Goal: Task Accomplishment & Management: Use online tool/utility

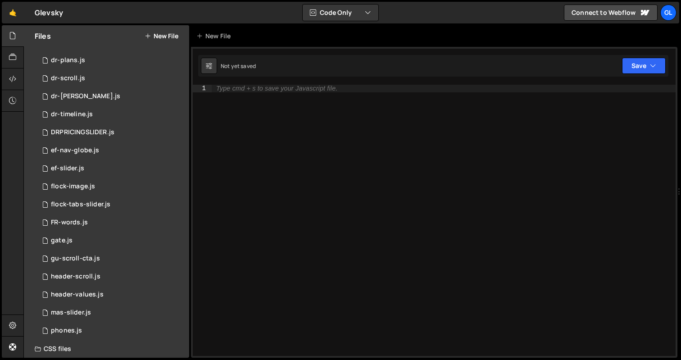
scroll to position [392, 0]
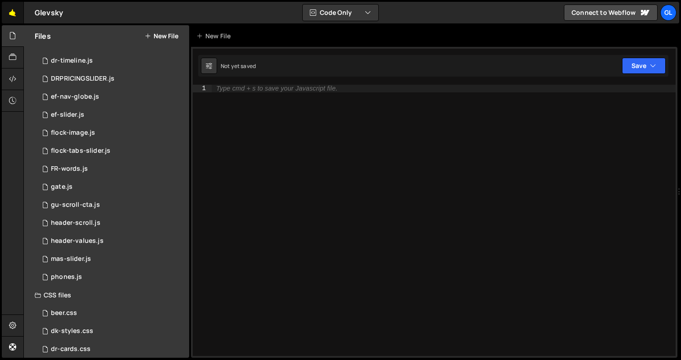
click at [10, 16] on link "🤙" at bounding box center [13, 13] width 22 height 22
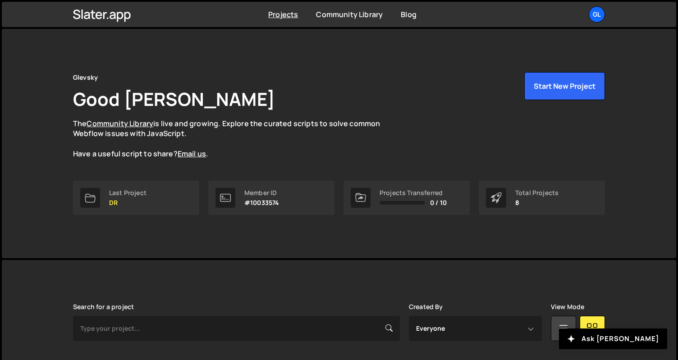
scroll to position [238, 0]
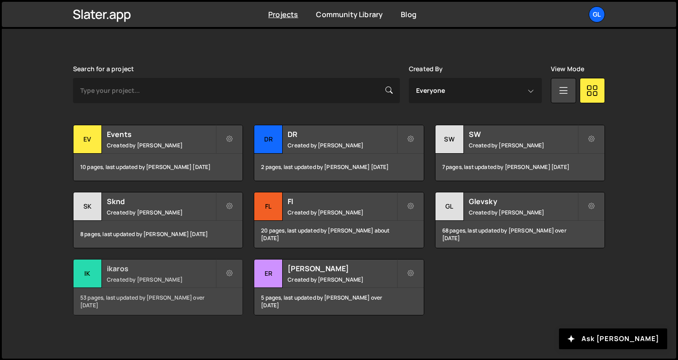
click at [93, 270] on div "ik" at bounding box center [87, 274] width 28 height 28
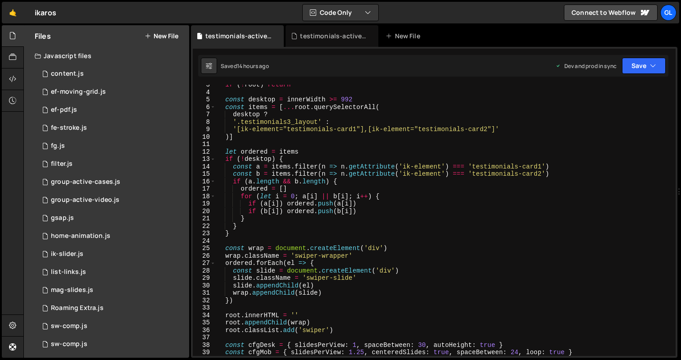
scroll to position [0, 0]
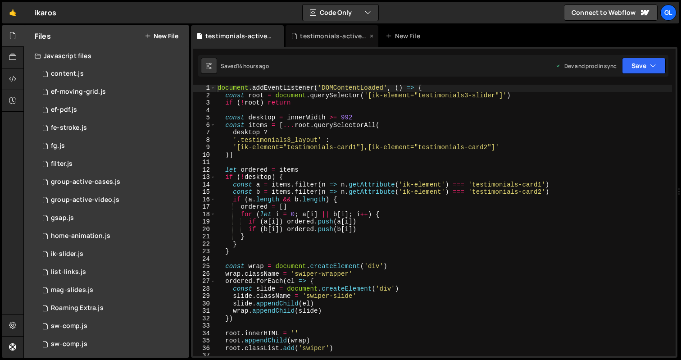
click at [322, 37] on div "testimonials-active.js" at bounding box center [334, 36] width 68 height 9
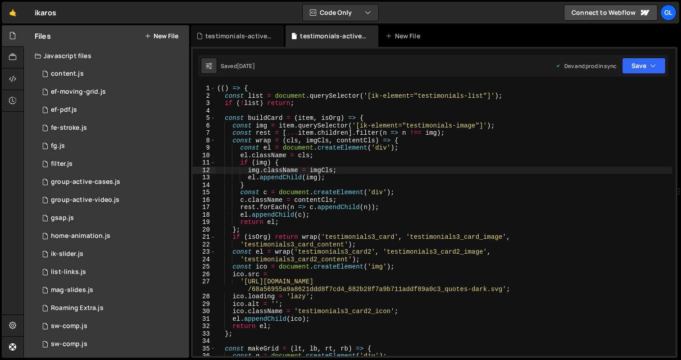
scroll to position [0, 0]
click at [239, 39] on div "testimonials-active-slide.js" at bounding box center [240, 36] width 68 height 9
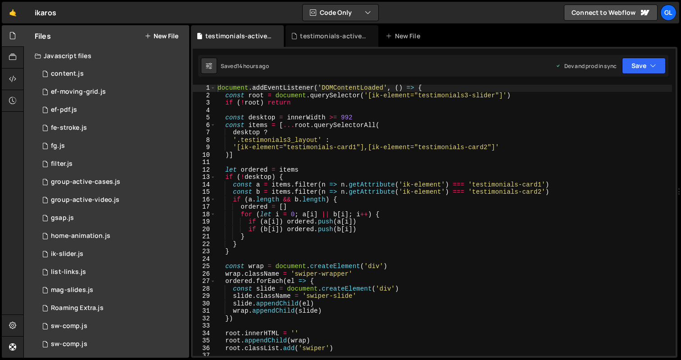
click at [372, 234] on div "document . addEventListener ( 'DOMContentLoaded' , ( ) => { const root = docume…" at bounding box center [444, 227] width 457 height 286
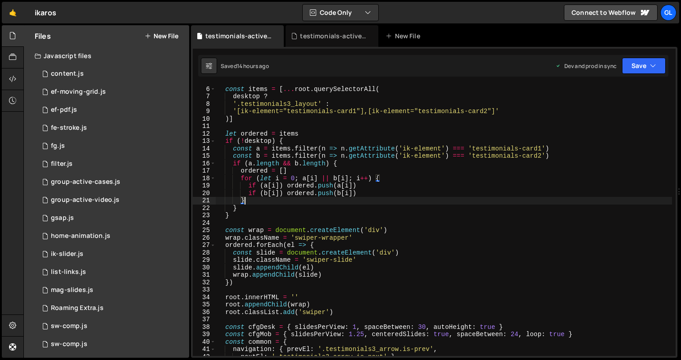
scroll to position [247, 0]
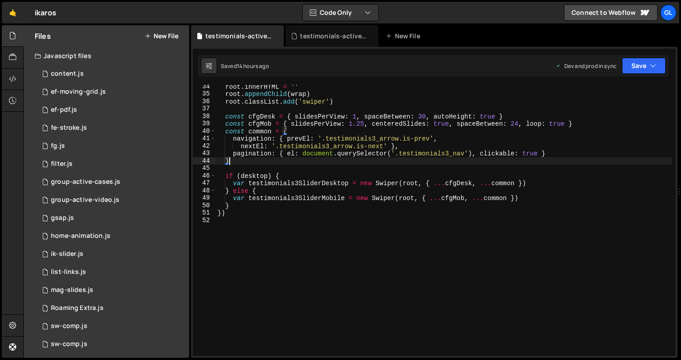
click at [380, 163] on div "root . innerHTML = '' root . appendChild ( wrap ) root . classList . add ( 'swi…" at bounding box center [444, 226] width 457 height 286
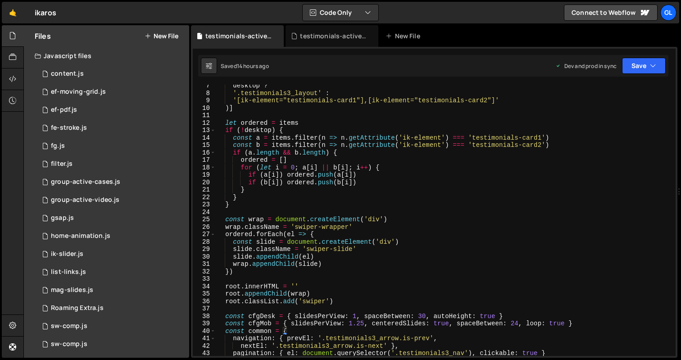
scroll to position [0, 0]
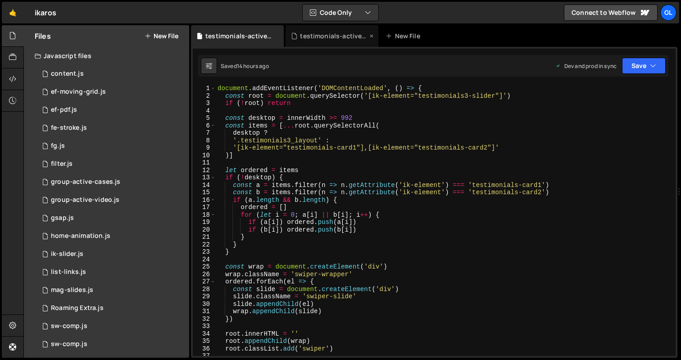
click at [319, 36] on div "testimonials-active.js" at bounding box center [334, 36] width 68 height 9
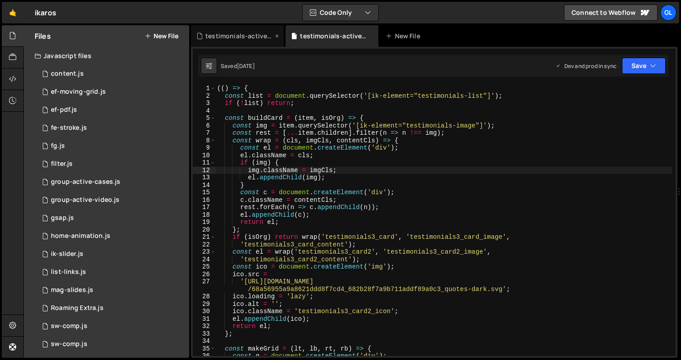
click at [242, 37] on div "testimonials-active-slide.js" at bounding box center [240, 36] width 68 height 9
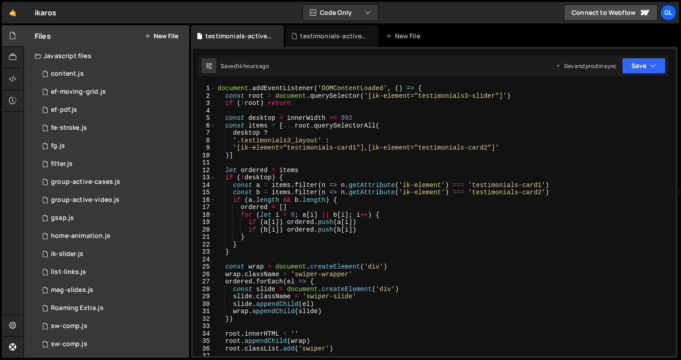
type textarea "desktop ?"
click at [340, 130] on div "document . addEventListener ( 'DOMContentLoaded' , ( ) => { const root = docume…" at bounding box center [444, 228] width 457 height 286
click at [343, 38] on div "testimonials-active.js" at bounding box center [334, 36] width 68 height 9
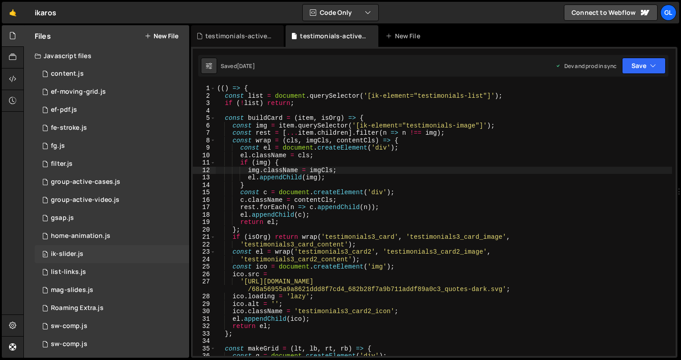
scroll to position [275, 0]
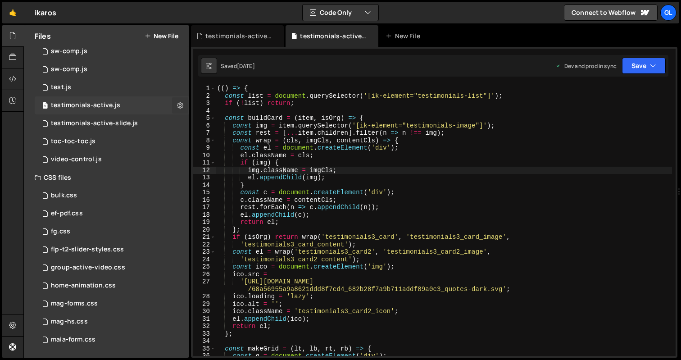
click at [177, 104] on icon at bounding box center [180, 105] width 6 height 9
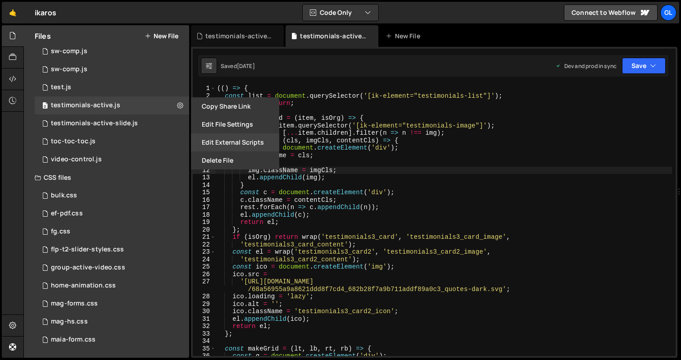
click at [226, 139] on button "Edit External Scripts" at bounding box center [235, 142] width 88 height 18
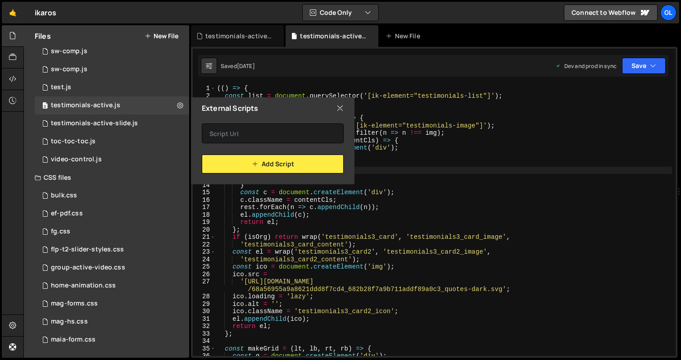
click at [342, 110] on icon at bounding box center [340, 108] width 7 height 10
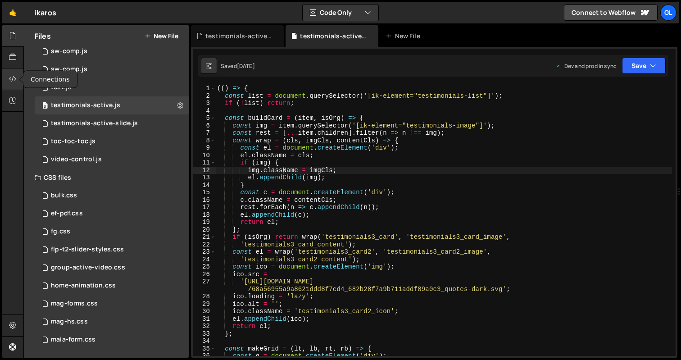
click at [12, 79] on icon at bounding box center [12, 79] width 7 height 10
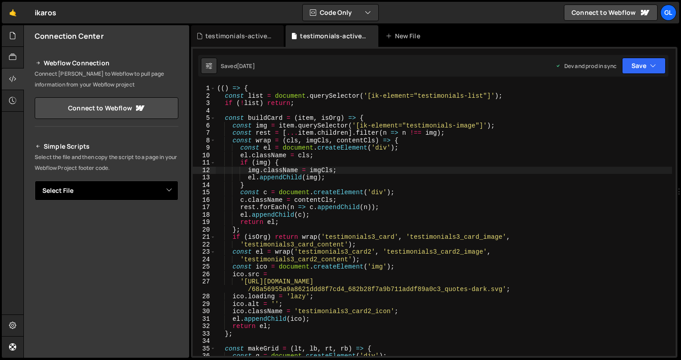
click at [139, 190] on select "Select File content.js ef-moving-grid.js ef-pdf.js fe-stroke.js fg.js filter.js…" at bounding box center [107, 191] width 144 height 20
select select "45976"
click at [35, 181] on select "Select File content.js ef-moving-grid.js ef-pdf.js fe-stroke.js fg.js filter.js…" at bounding box center [107, 191] width 144 height 20
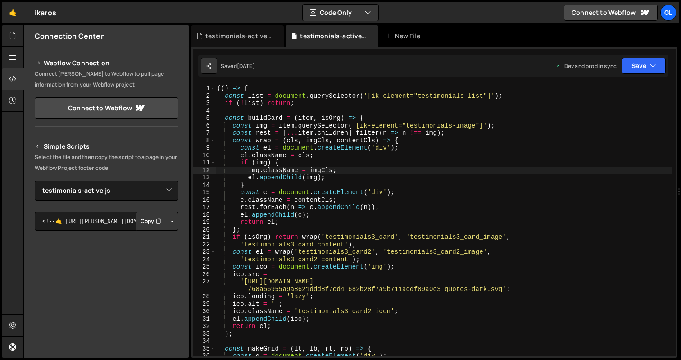
click at [168, 228] on button "Button group with nested dropdown" at bounding box center [172, 221] width 13 height 19
click at [151, 249] on link "Copy Production Script" at bounding box center [134, 251] width 88 height 13
click at [148, 224] on button "Copy" at bounding box center [151, 221] width 31 height 19
click at [276, 98] on div "(( ) => { const list = document . querySelector ( '[ik-element="testimonials-li…" at bounding box center [443, 228] width 457 height 286
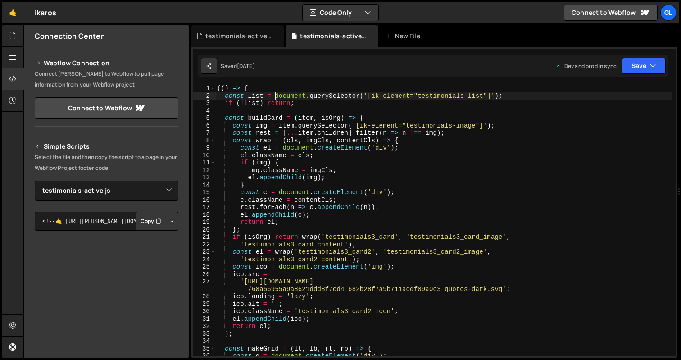
type textarea "})();"
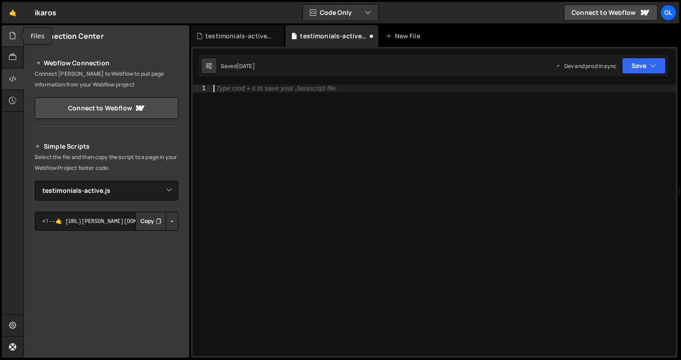
click at [17, 38] on div at bounding box center [13, 36] width 22 height 22
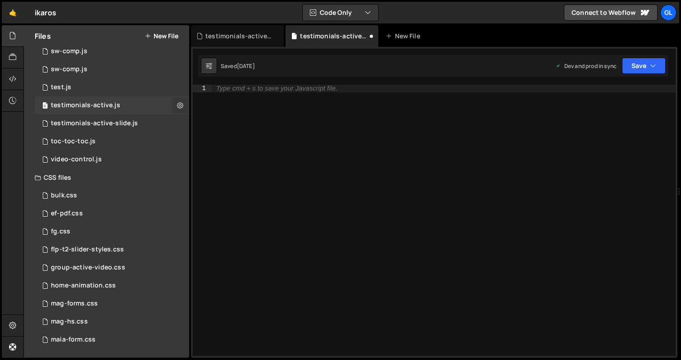
click at [177, 106] on icon at bounding box center [180, 105] width 6 height 9
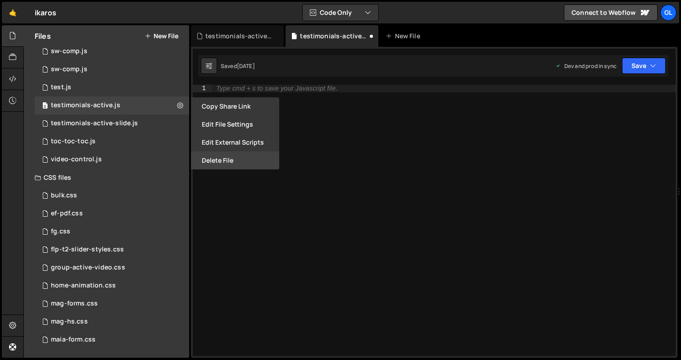
click at [224, 164] on button "Delete File" at bounding box center [235, 160] width 88 height 18
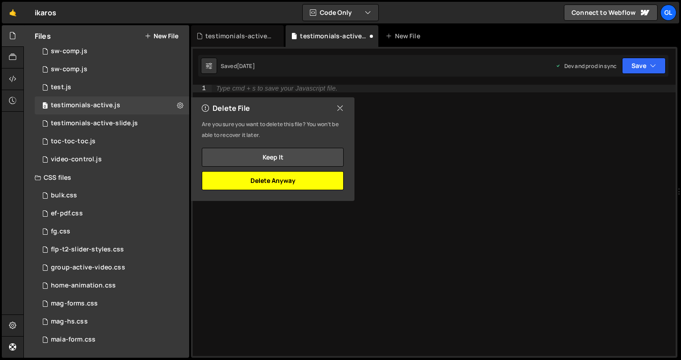
click at [280, 183] on button "Delete Anyway" at bounding box center [273, 180] width 142 height 19
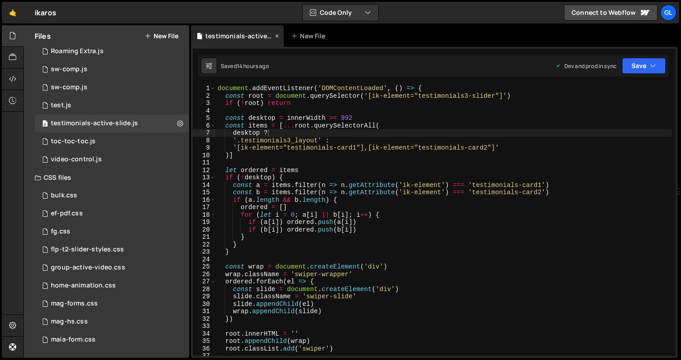
click at [238, 46] on div "testimonials-active-slide.js" at bounding box center [237, 36] width 93 height 22
click at [350, 181] on div "document . addEventListener ( 'DOMContentLoaded' , ( ) => { const root = docume…" at bounding box center [444, 228] width 457 height 286
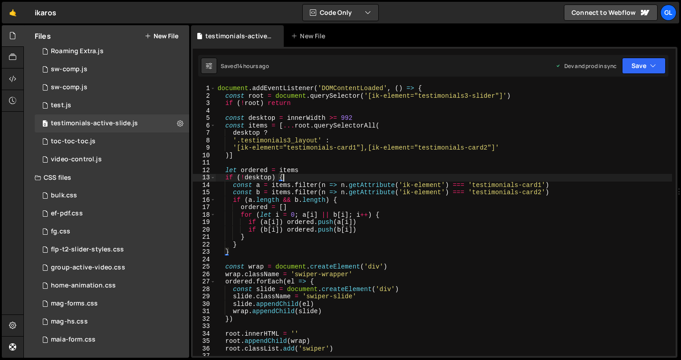
click at [355, 142] on div "document . addEventListener ( 'DOMContentLoaded' , ( ) => { const root = docume…" at bounding box center [444, 228] width 457 height 286
type textarea "'.testimonials3_layout' :"
click at [393, 111] on div "document . addEventListener ( 'DOMContentLoaded' , ( ) => { const root = docume…" at bounding box center [444, 228] width 457 height 286
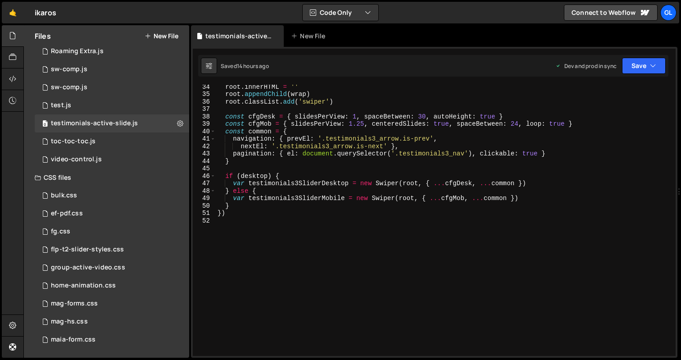
scroll to position [0, 0]
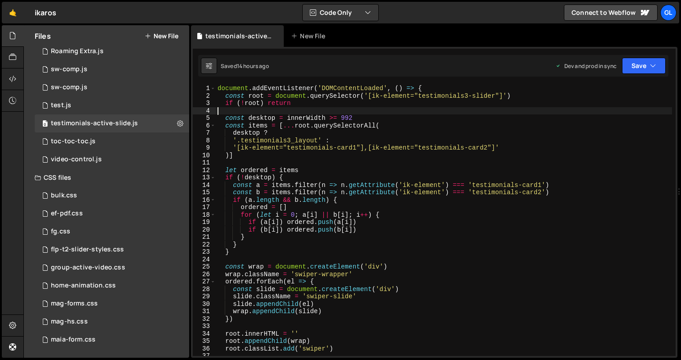
click at [361, 168] on div "document . addEventListener ( 'DOMContentLoaded' , ( ) => { const root = docume…" at bounding box center [444, 228] width 457 height 286
click at [349, 120] on div "document . addEventListener ( 'DOMContentLoaded' , ( ) => { const root = docume…" at bounding box center [444, 228] width 457 height 286
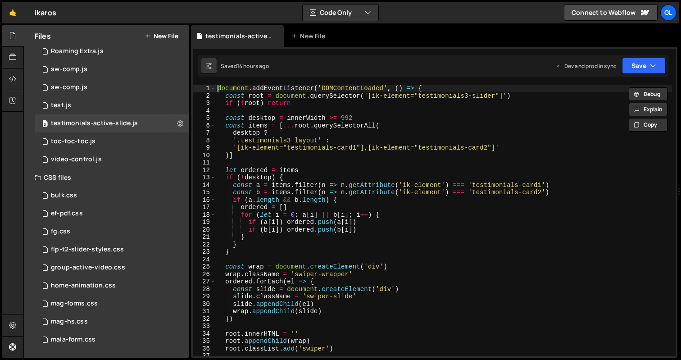
type textarea "document.addEventListener('DOMContentLoaded', () => {"
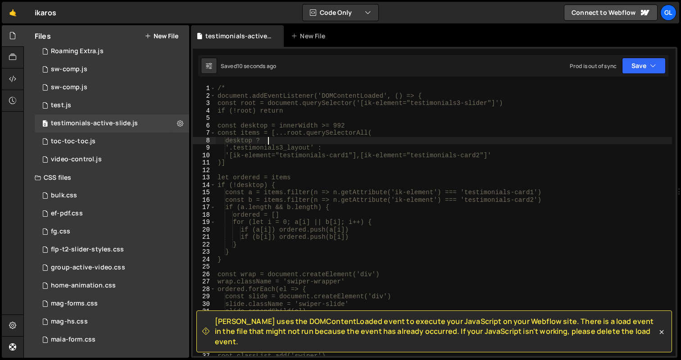
click at [320, 143] on div "/* document.addEventListener('DOMContentLoaded', () => { const root = document.…" at bounding box center [444, 228] width 457 height 286
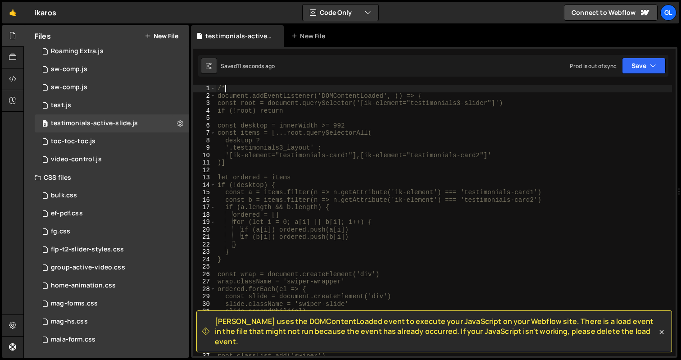
drag, startPoint x: 230, startPoint y: 88, endPoint x: 206, endPoint y: 88, distance: 23.9
click at [206, 88] on div "desktop ? 1 2 3 4 5 6 7 8 9 10 11 12 13 14 15 16 17 18 19 20 21 22 23 24 25 26 …" at bounding box center [434, 220] width 483 height 271
type textarea "/*"
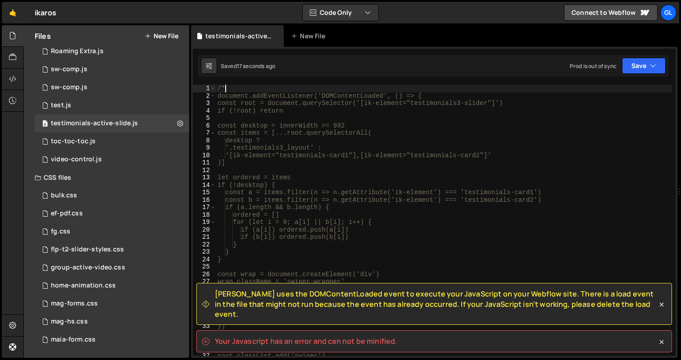
type textarea "/"
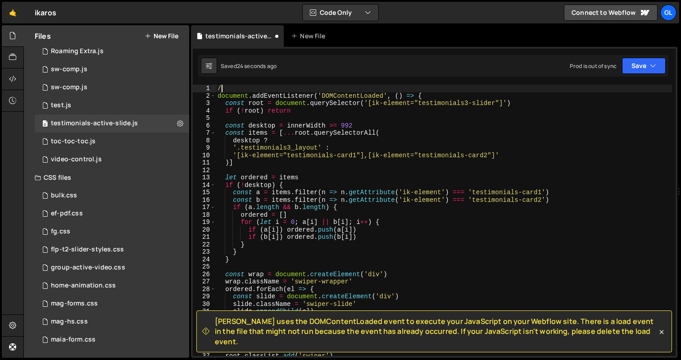
type textarea "/*"
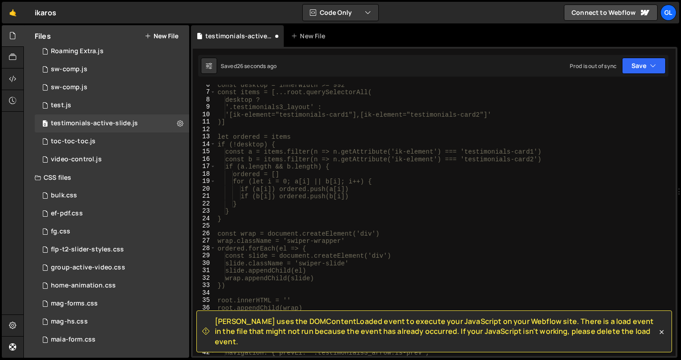
scroll to position [255, 0]
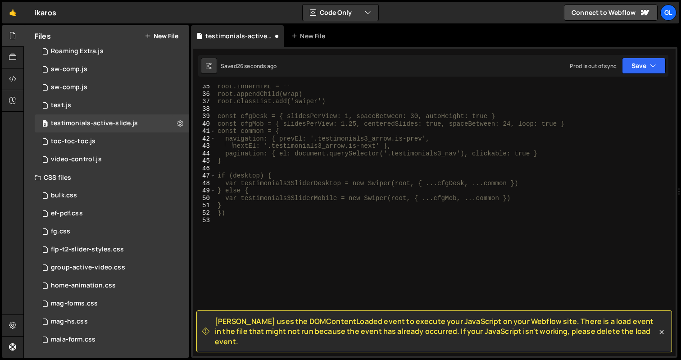
click at [338, 254] on div "root.innerHTML = '' root.appendChild(wrap) root.classList.add('swiper') const c…" at bounding box center [444, 226] width 457 height 286
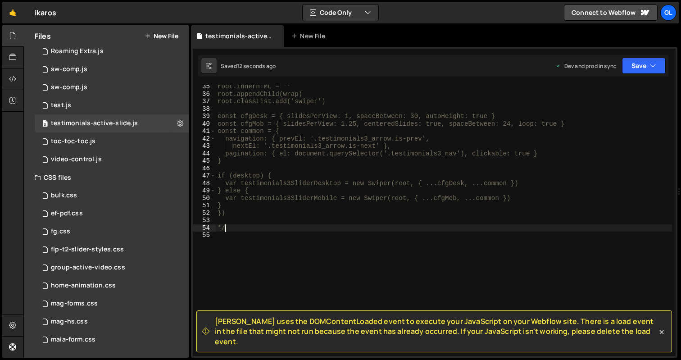
type textarea "*"
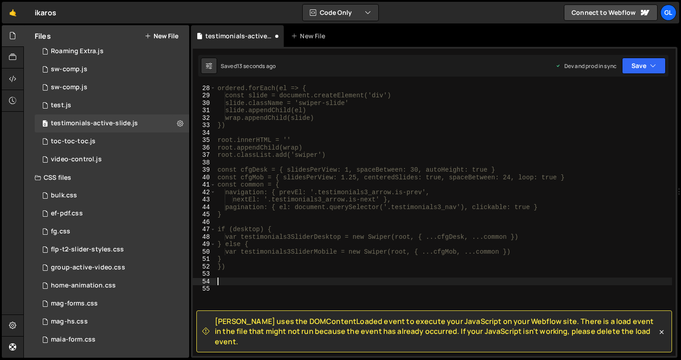
scroll to position [0, 0]
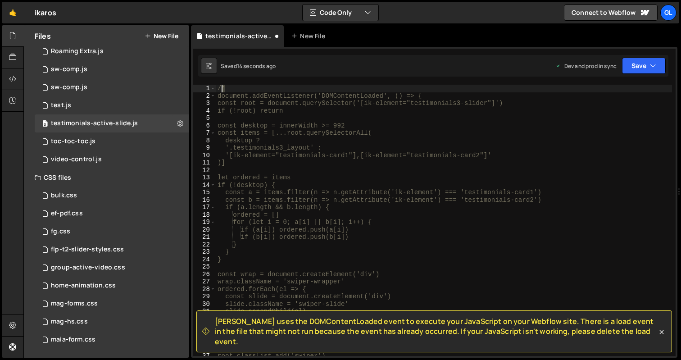
drag, startPoint x: 229, startPoint y: 86, endPoint x: 210, endPoint y: 86, distance: 18.5
click at [210, 86] on div "1 2 3 4 5 6 7 8 9 10 11 12 13 14 15 16 17 18 19 20 21 22 23 24 25 26 27 28 29 3…" at bounding box center [434, 220] width 483 height 271
type textarea "/*"
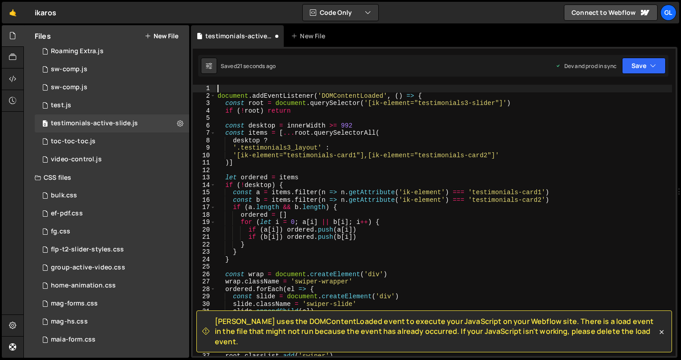
click at [345, 126] on div "document . addEventListener ( 'DOMContentLoaded' , ( ) => { const root = docume…" at bounding box center [444, 228] width 457 height 286
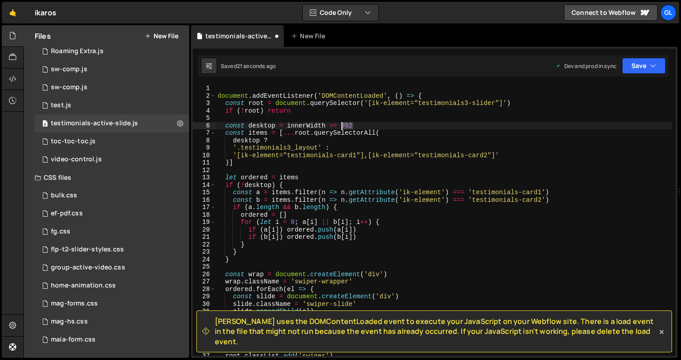
click at [345, 126] on div "document . addEventListener ( 'DOMContentLoaded' , ( ) => { const root = docume…" at bounding box center [444, 228] width 457 height 286
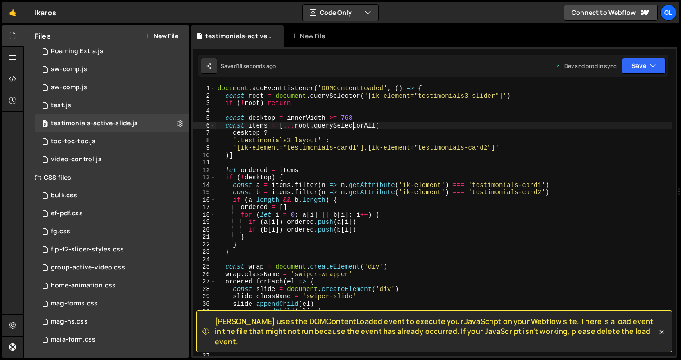
click at [348, 116] on div "document . addEventListener ( 'DOMContentLoaded' , ( ) => { const root = docume…" at bounding box center [444, 228] width 457 height 286
type textarea "const desktop = innerWidth >= 992"
click at [304, 108] on div "document . addEventListener ( 'DOMContentLoaded' , ( ) => { const root = docume…" at bounding box center [444, 228] width 457 height 286
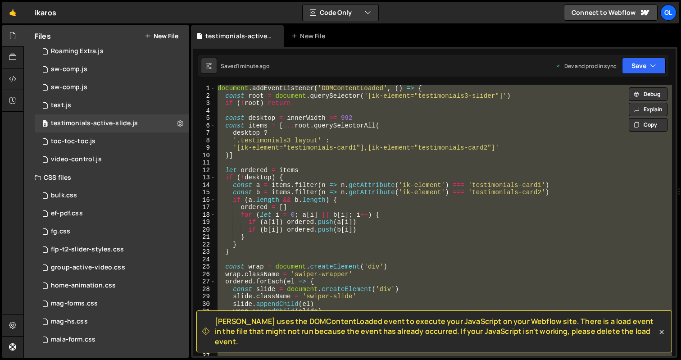
click at [416, 231] on div "document . addEventListener ( 'DOMContentLoaded' , ( ) => { const root = docume…" at bounding box center [444, 220] width 457 height 271
type textarea "})"
paste textarea
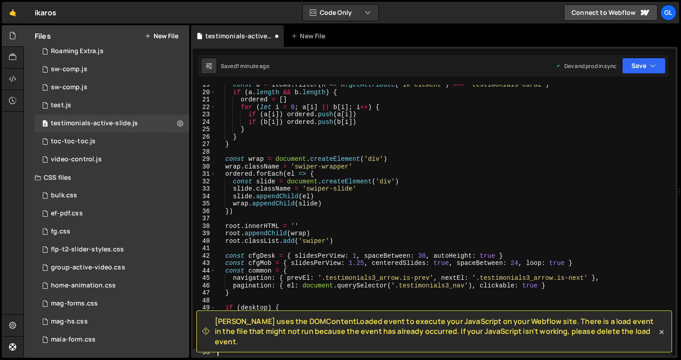
scroll to position [137, 0]
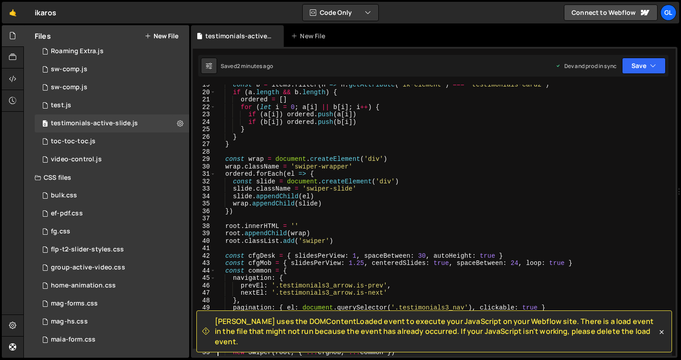
click at [320, 198] on div "const b = items . filter ( n => n . getAttribute ( 'ik-element' ) === 'testimon…" at bounding box center [444, 224] width 457 height 286
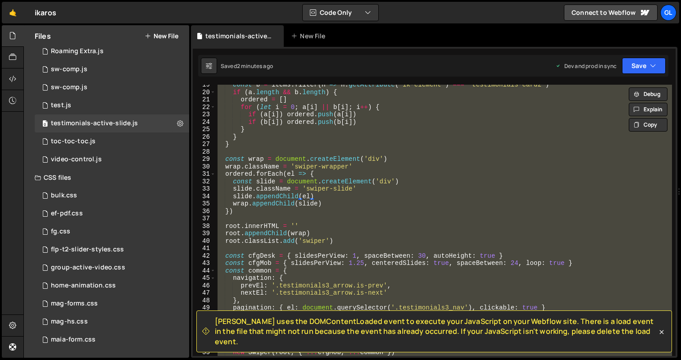
paste textarea
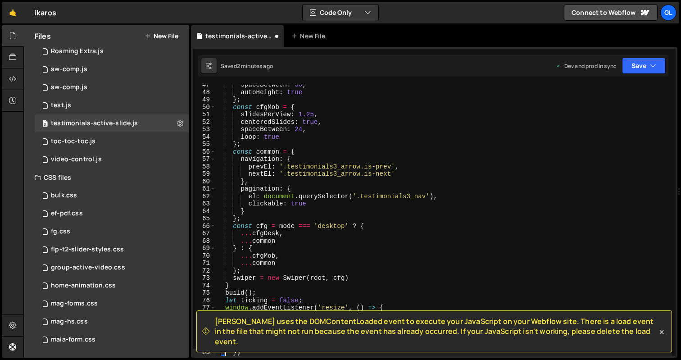
scroll to position [346, 0]
click at [342, 175] on div "spaceBetween : 30 , autoHeight : true } ; const cfgMob = { slidesPerView : 1.25…" at bounding box center [444, 224] width 457 height 286
type textarea "})"
paste textarea
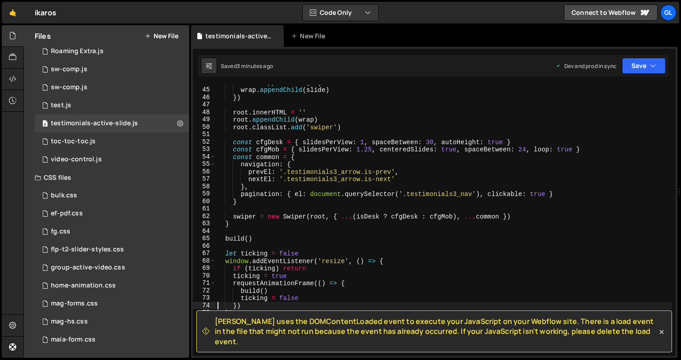
scroll to position [322, 0]
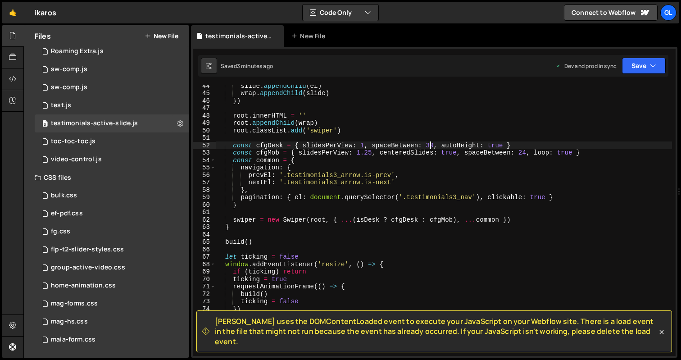
click at [430, 143] on div "slide . appendChild ( el ) wrap . appendChild ( slide ) }) root . innerHTML = '…" at bounding box center [444, 225] width 457 height 286
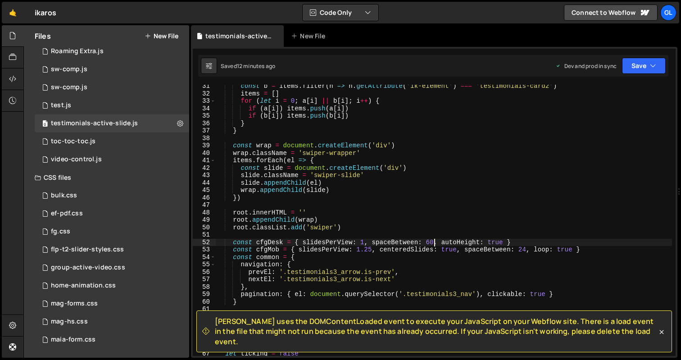
scroll to position [258, 0]
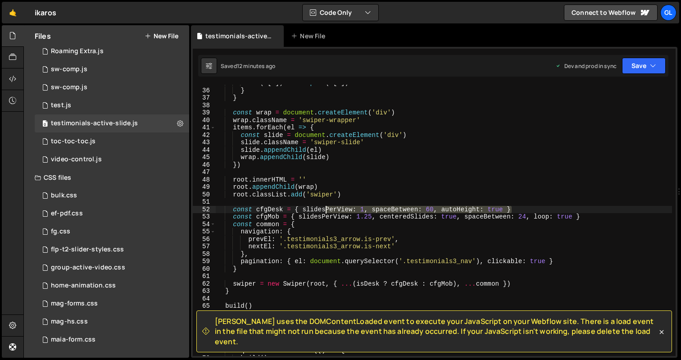
drag, startPoint x: 528, startPoint y: 209, endPoint x: 325, endPoint y: 209, distance: 202.8
click at [325, 209] on div "if ( b [ i ]) items . push ( b [ i ]) } } const wrap = document . createElement…" at bounding box center [444, 222] width 457 height 286
click at [460, 210] on div "if ( b [ i ]) items . push ( b [ i ]) } } const wrap = document . createElement…" at bounding box center [444, 220] width 457 height 271
click at [437, 208] on div "if ( b [ i ]) items . push ( b [ i ]) } } const wrap = document . createElement…" at bounding box center [444, 222] width 457 height 286
click at [530, 217] on div "if ( b [ i ]) items . push ( b [ i ]) } } const wrap = document . createElement…" at bounding box center [444, 222] width 457 height 286
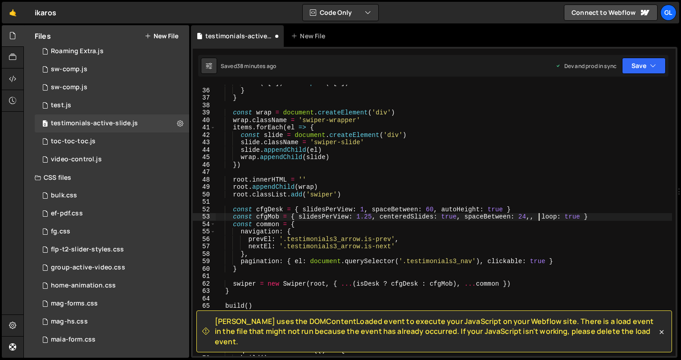
scroll to position [0, 22]
paste textarea "speed: 600"
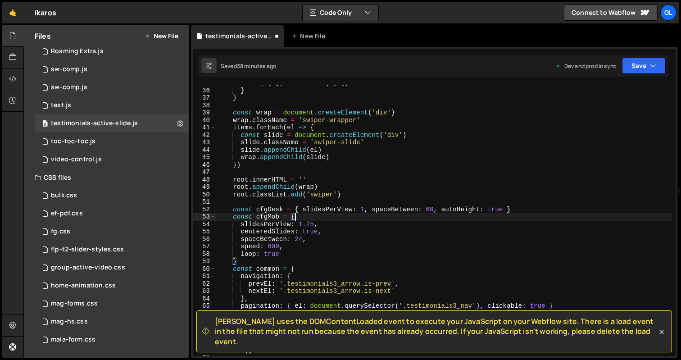
scroll to position [0, 5]
drag, startPoint x: 503, startPoint y: 208, endPoint x: 444, endPoint y: 209, distance: 59.0
click at [444, 209] on div "if ( b [ i ]) items . push ( b [ i ]) } } const wrap = document . createElement…" at bounding box center [444, 222] width 457 height 286
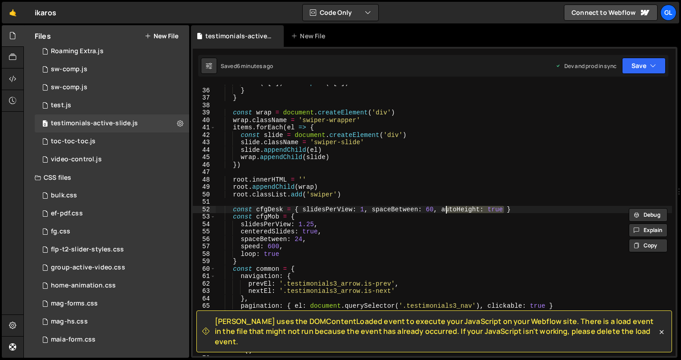
click at [326, 238] on div "if ( b [ i ]) items . push ( b [ i ]) } } const wrap = document . createElement…" at bounding box center [444, 222] width 457 height 286
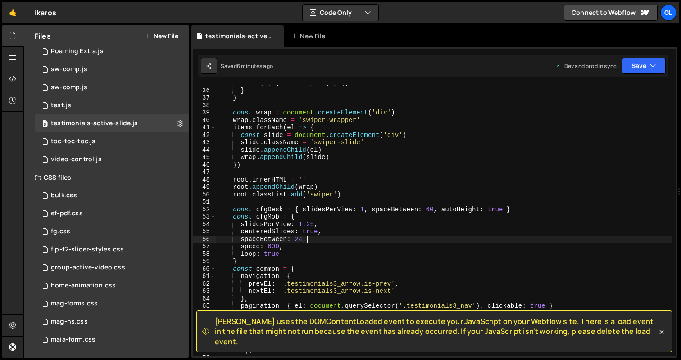
paste textarea "utoHeight: true"
type textarea "spaceBetween: 24,"
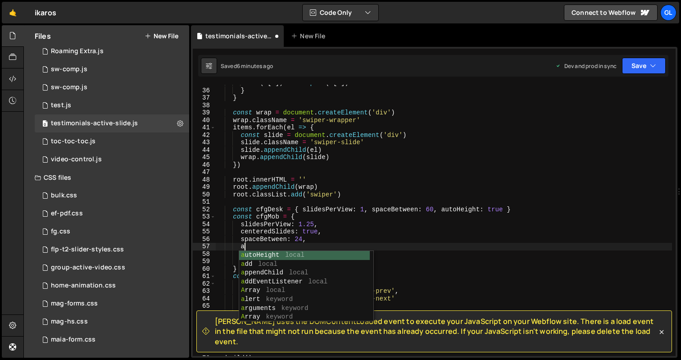
paste textarea "utoHeight: true"
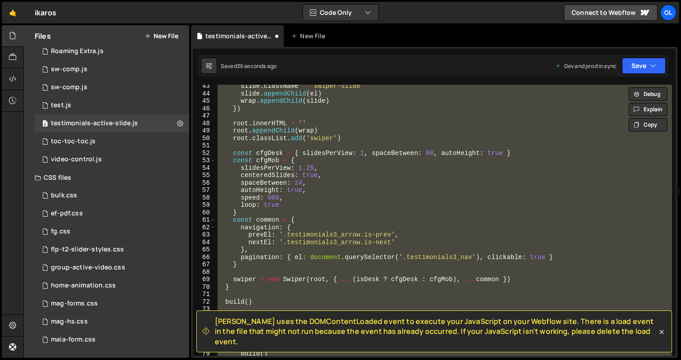
scroll to position [311, 0]
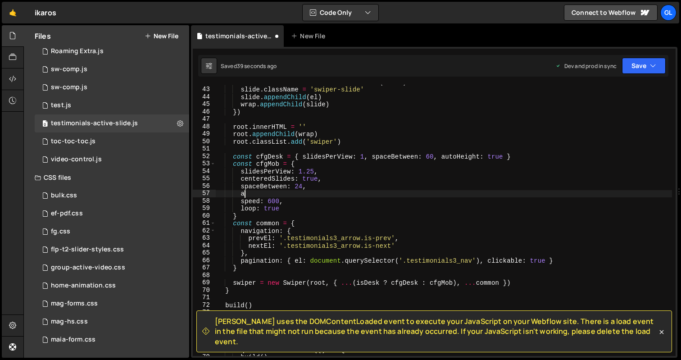
type textarea "spaceBetween: 24,"
